Goal: Task Accomplishment & Management: Manage account settings

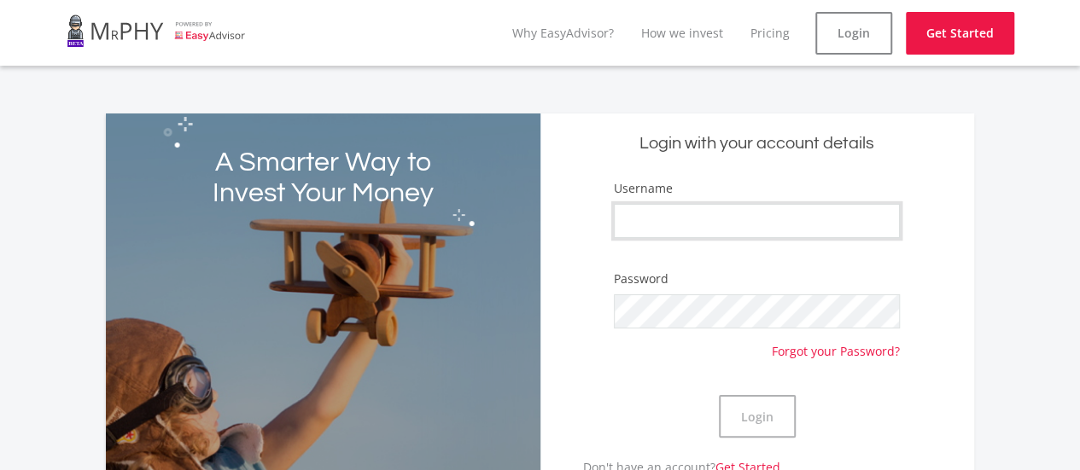
click at [774, 223] on input "Username" at bounding box center [757, 221] width 286 height 34
type input "faizelfranke"
click at [719, 395] on button "Login" at bounding box center [757, 416] width 77 height 43
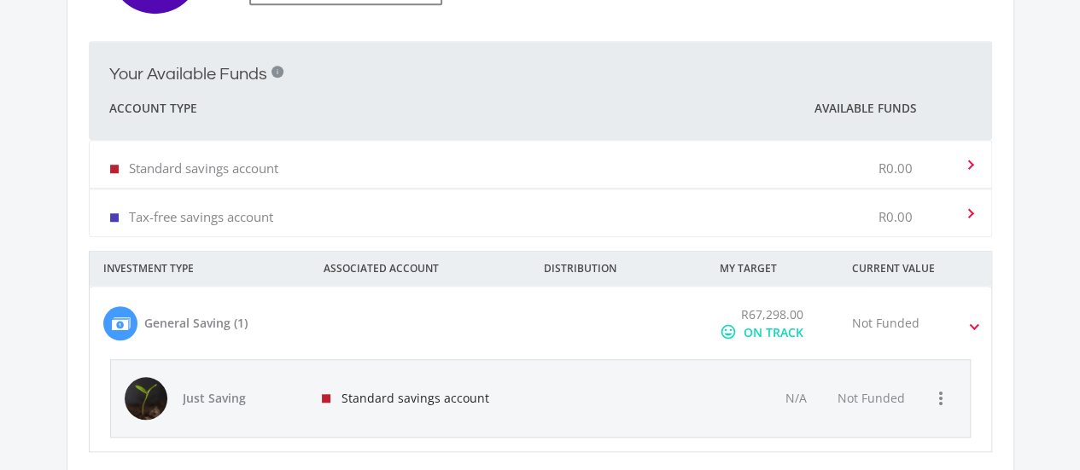
scroll to position [683, 0]
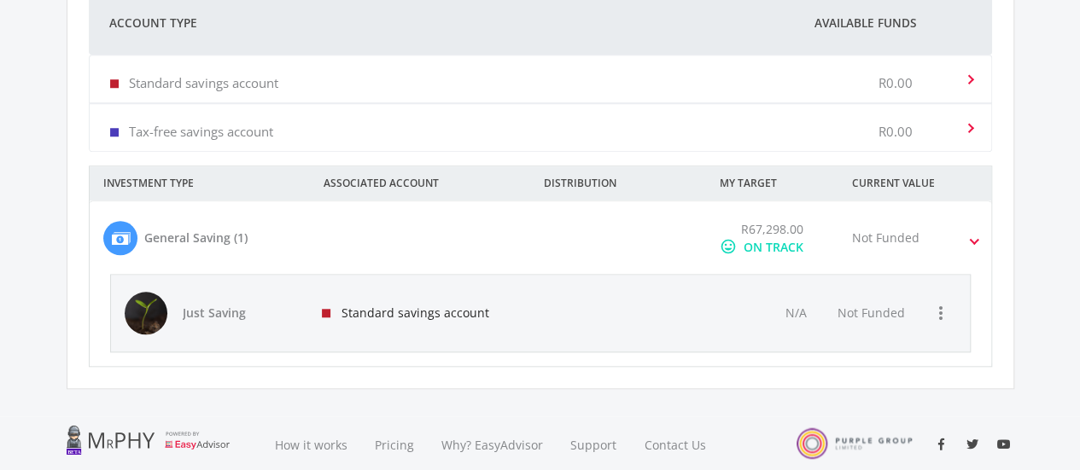
click at [209, 235] on div "General Saving (1)" at bounding box center [195, 238] width 103 height 18
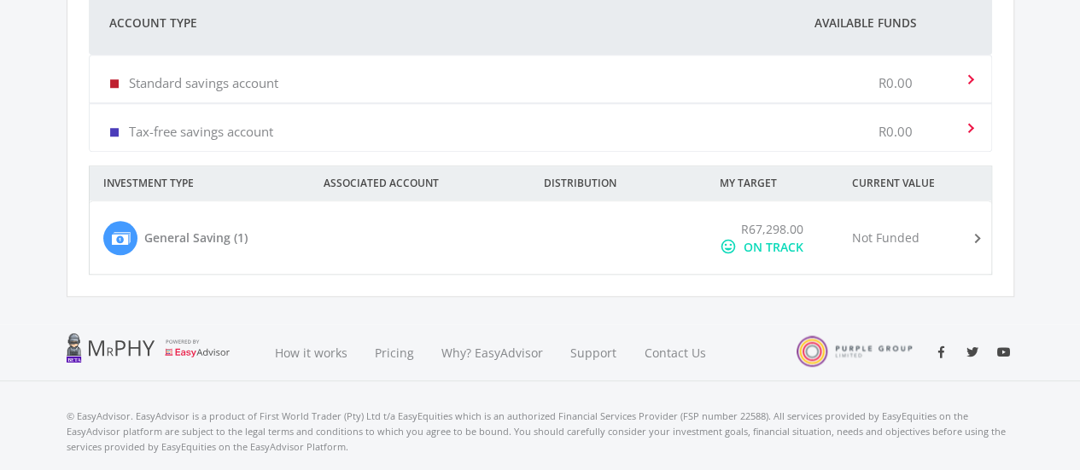
click at [209, 235] on div "General Saving (1)" at bounding box center [195, 238] width 103 height 18
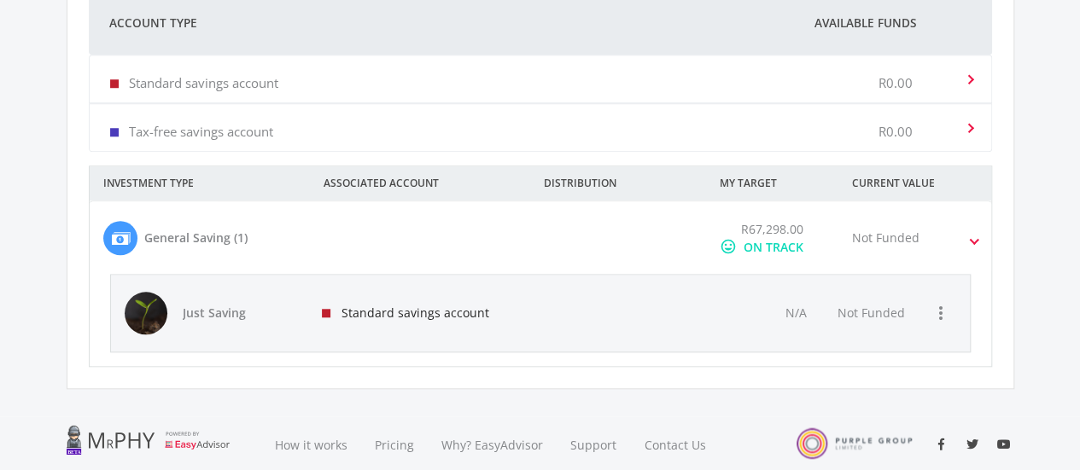
click at [775, 230] on span "R67,298.00" at bounding box center [772, 229] width 62 height 16
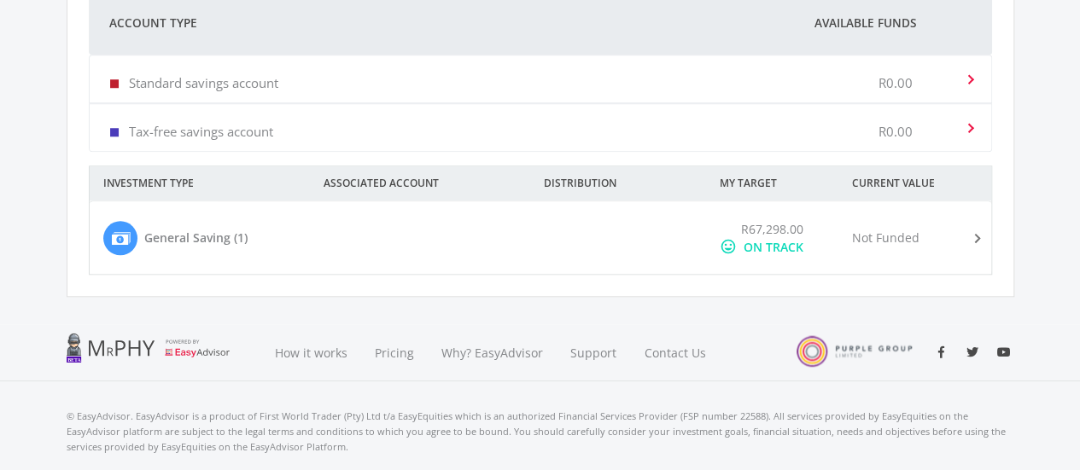
click at [775, 230] on span "R67,298.00" at bounding box center [772, 229] width 62 height 16
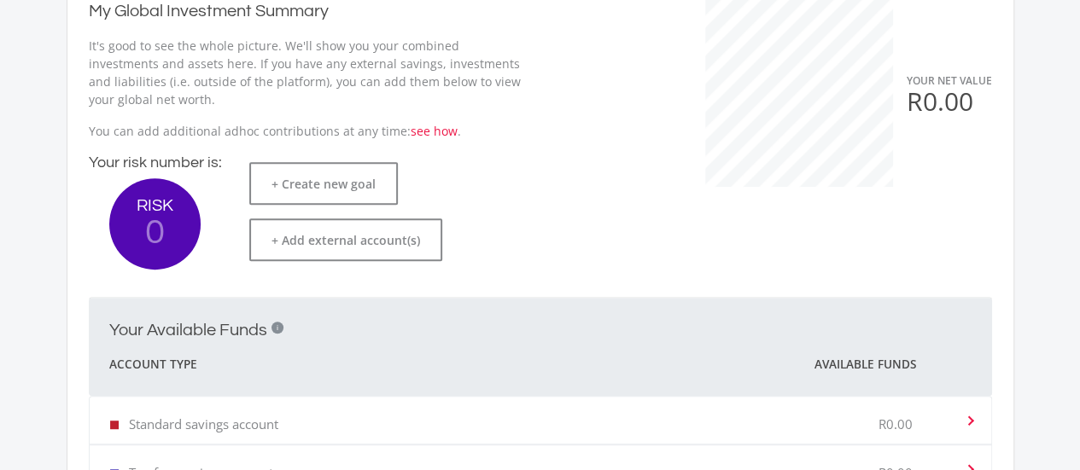
scroll to position [0, 0]
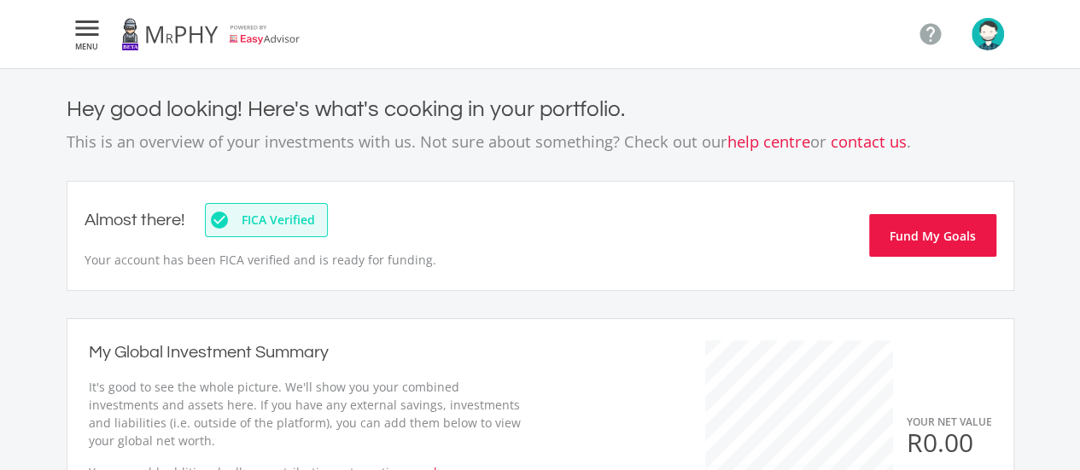
click at [89, 38] on icon "" at bounding box center [87, 28] width 31 height 20
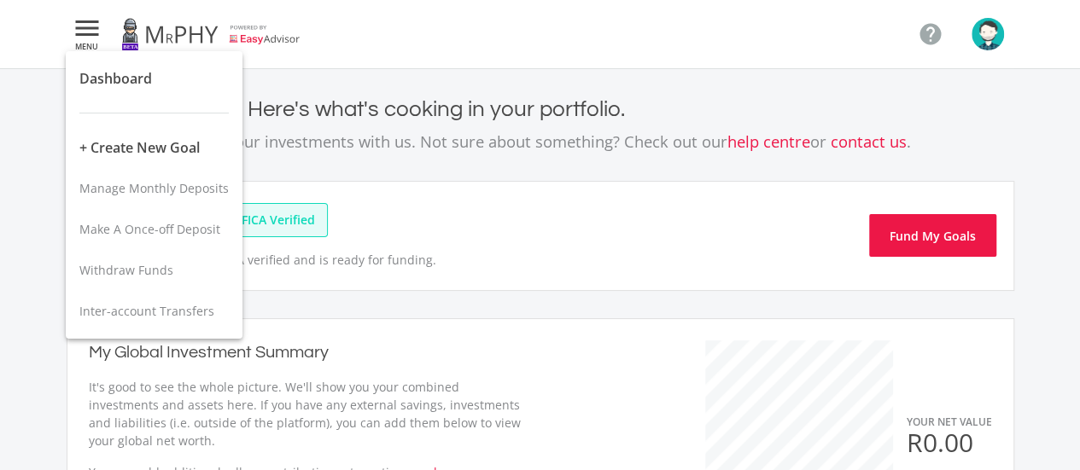
click at [981, 27] on div at bounding box center [540, 235] width 1080 height 470
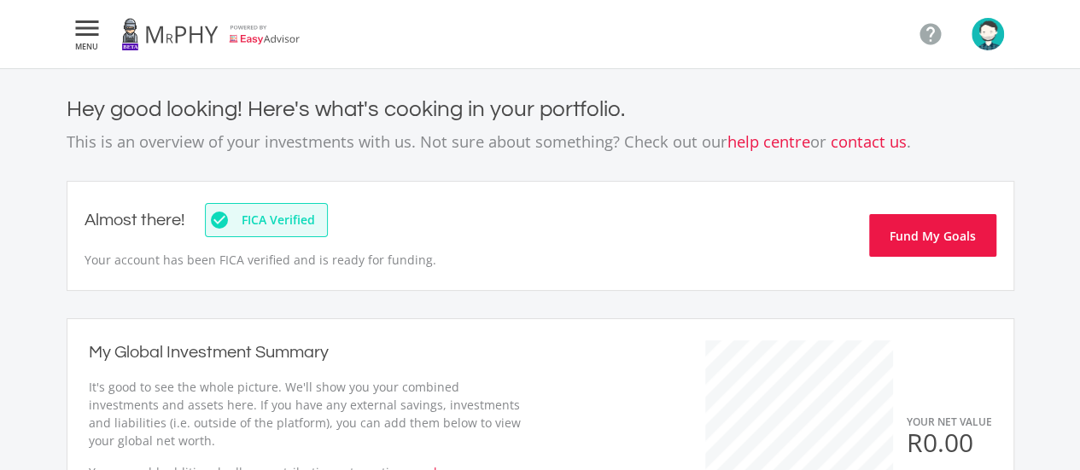
click at [93, 35] on icon "" at bounding box center [87, 28] width 31 height 20
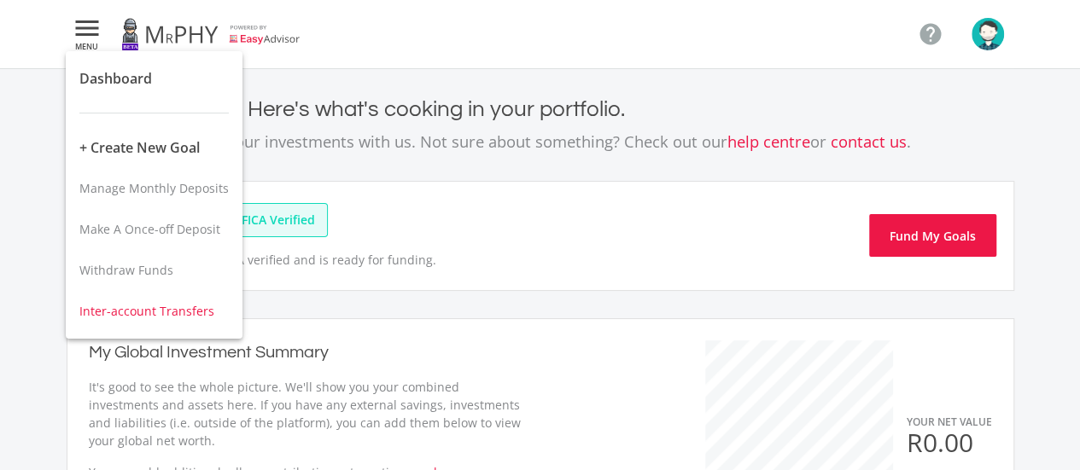
click at [148, 311] on span "Inter-account Transfers" at bounding box center [146, 311] width 135 height 16
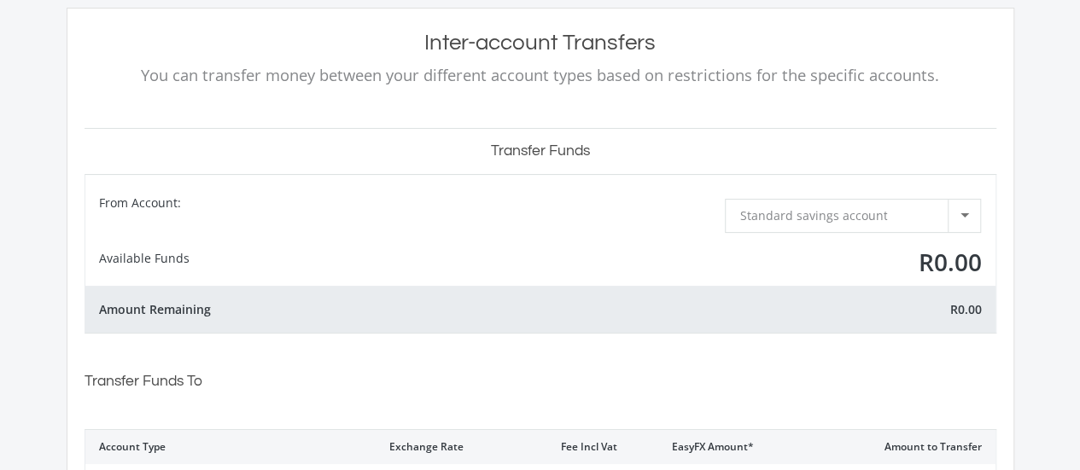
scroll to position [171, 0]
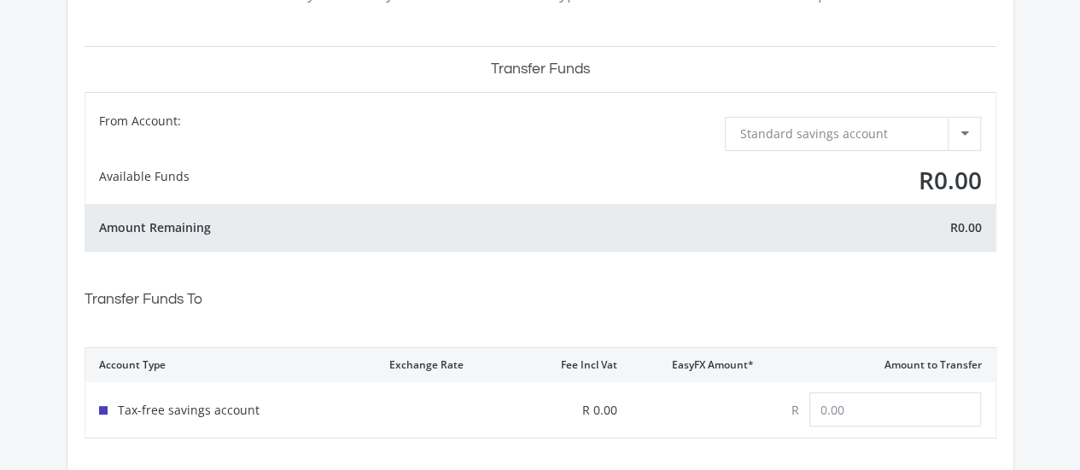
click at [962, 129] on div at bounding box center [963, 134] width 32 height 32
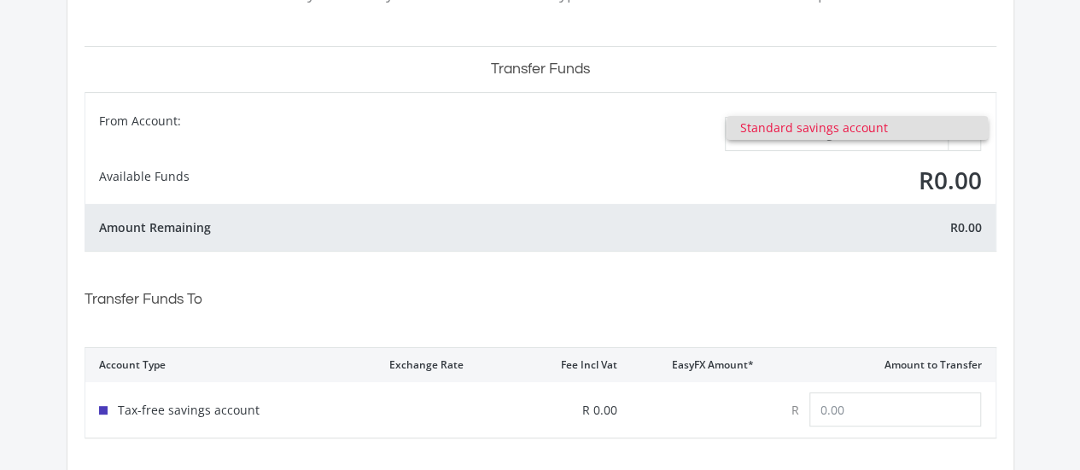
click at [962, 129] on span "Standard savings account" at bounding box center [857, 128] width 235 height 24
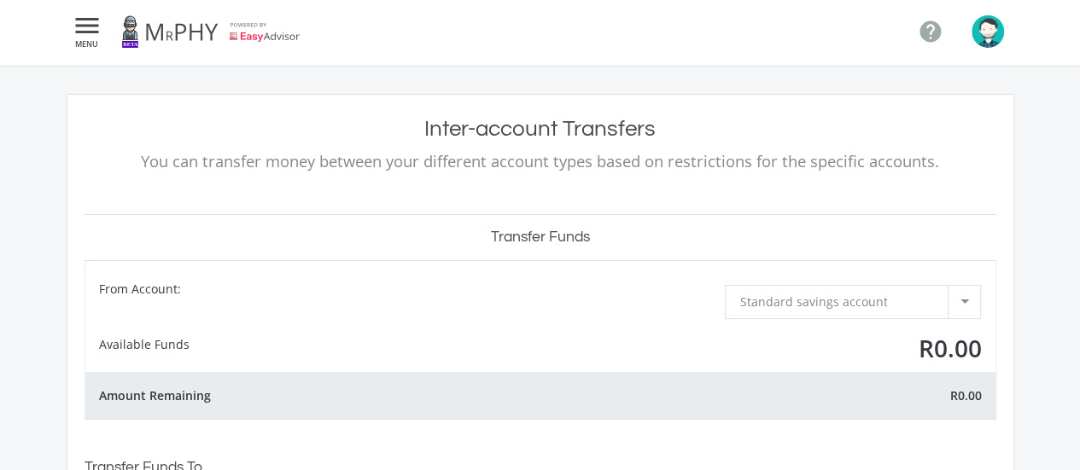
scroll to position [0, 0]
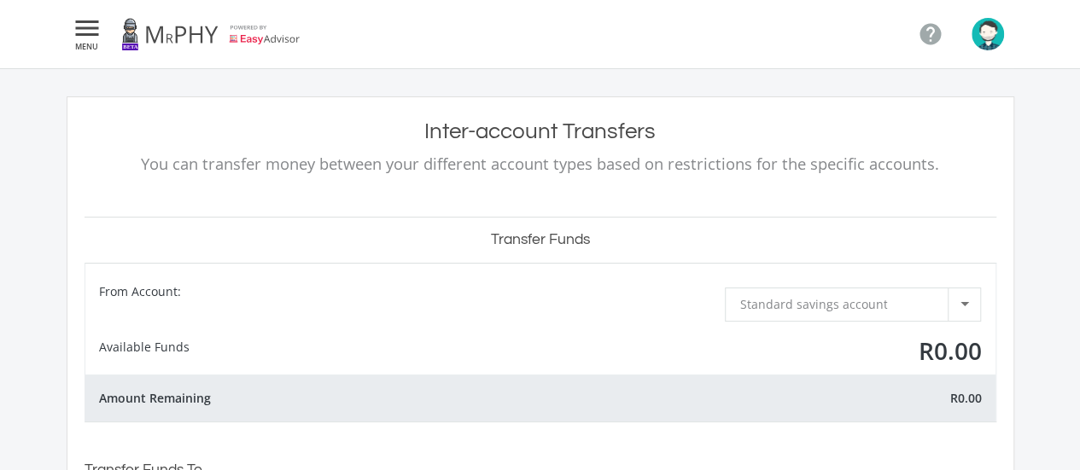
click at [988, 20] on img "button" at bounding box center [987, 34] width 32 height 32
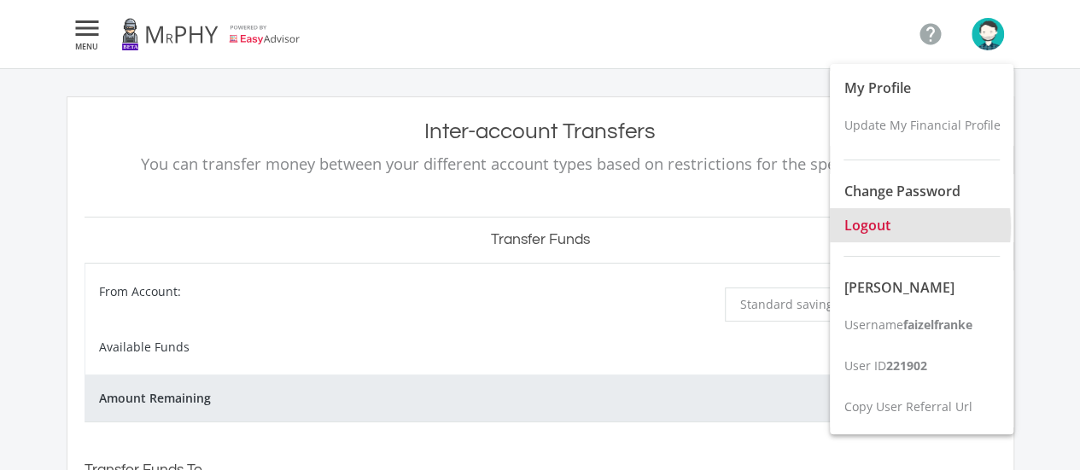
click at [868, 226] on span "Logout" at bounding box center [866, 225] width 46 height 19
